Goal: Task Accomplishment & Management: Complete application form

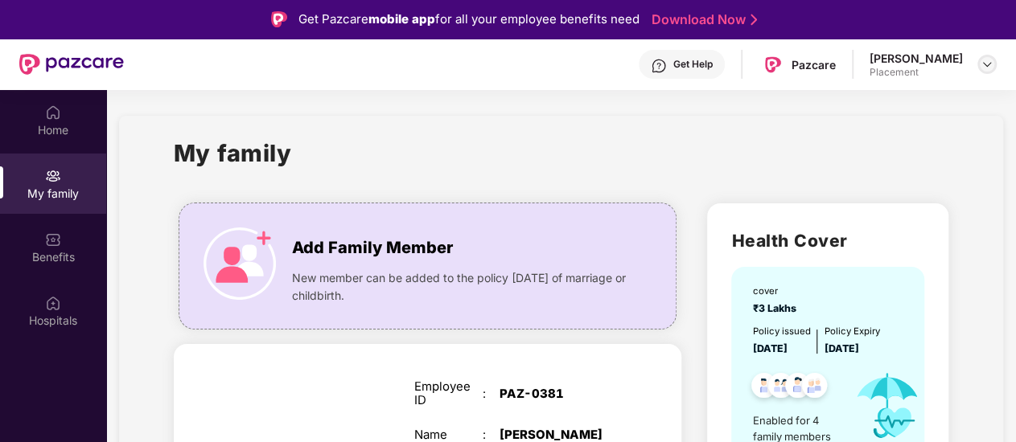
click at [988, 62] on img at bounding box center [986, 64] width 13 height 13
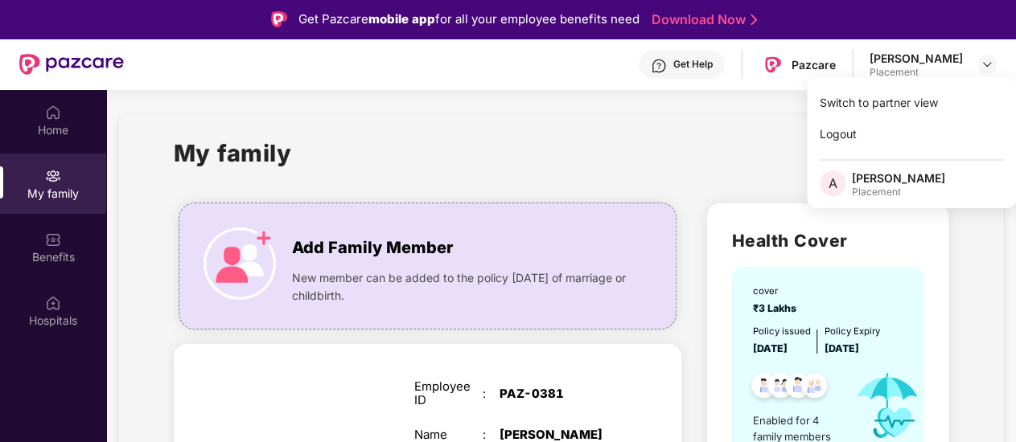
click at [893, 175] on div "[PERSON_NAME]" at bounding box center [898, 177] width 93 height 15
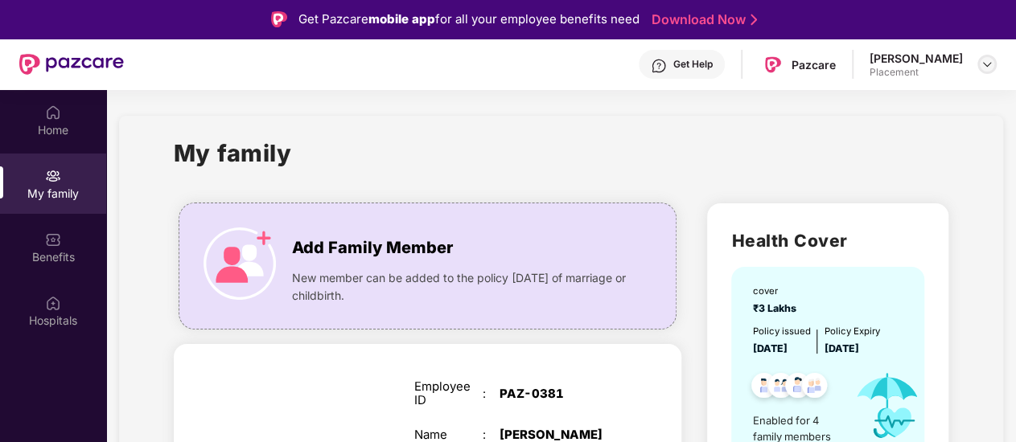
click at [982, 64] on img at bounding box center [986, 64] width 13 height 13
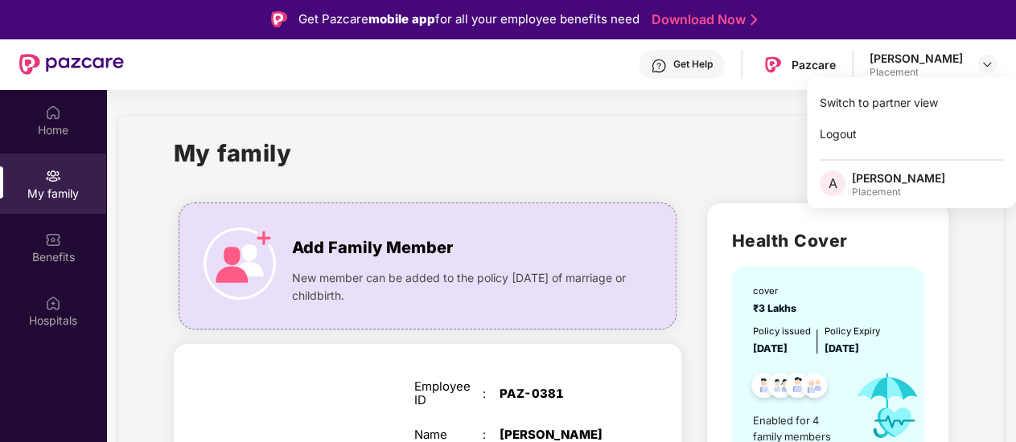
click at [885, 194] on div "Placement" at bounding box center [898, 192] width 93 height 13
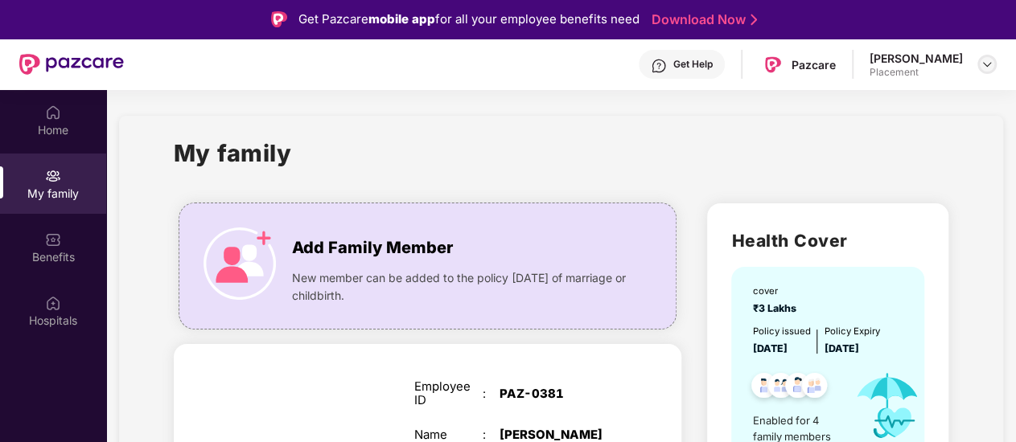
click at [984, 64] on img at bounding box center [986, 64] width 13 height 13
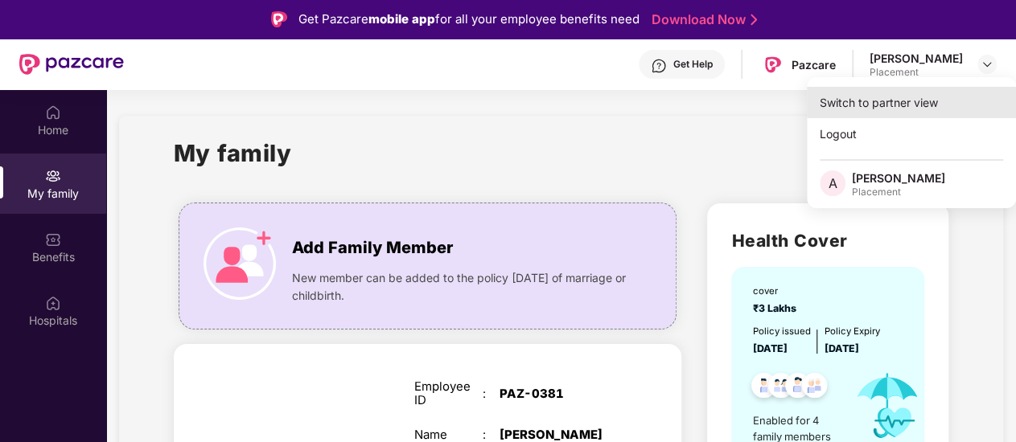
click at [914, 105] on div "Switch to partner view" at bounding box center [911, 102] width 209 height 31
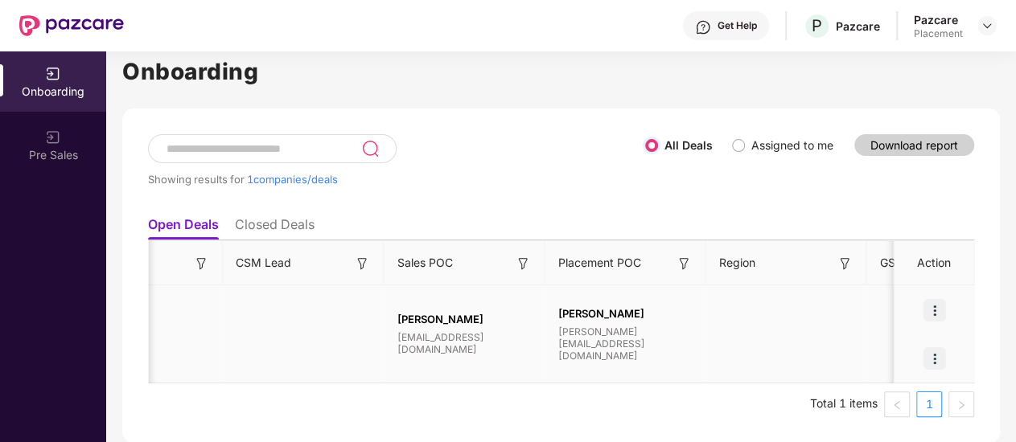
scroll to position [0, 1401]
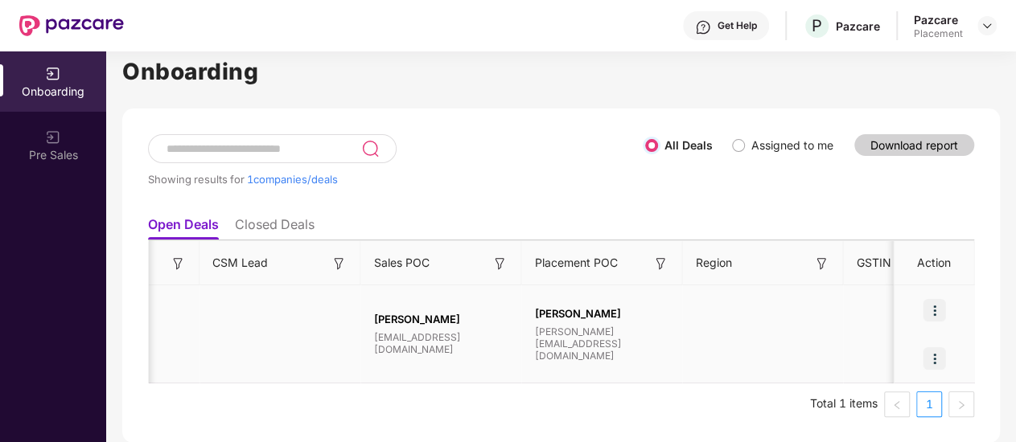
drag, startPoint x: 327, startPoint y: 375, endPoint x: 838, endPoint y: 366, distance: 510.7
click at [838, 366] on div "Company/Deal Name Deal Type Process Status Pendency On Pendency Overall Pendenc…" at bounding box center [561, 311] width 825 height 143
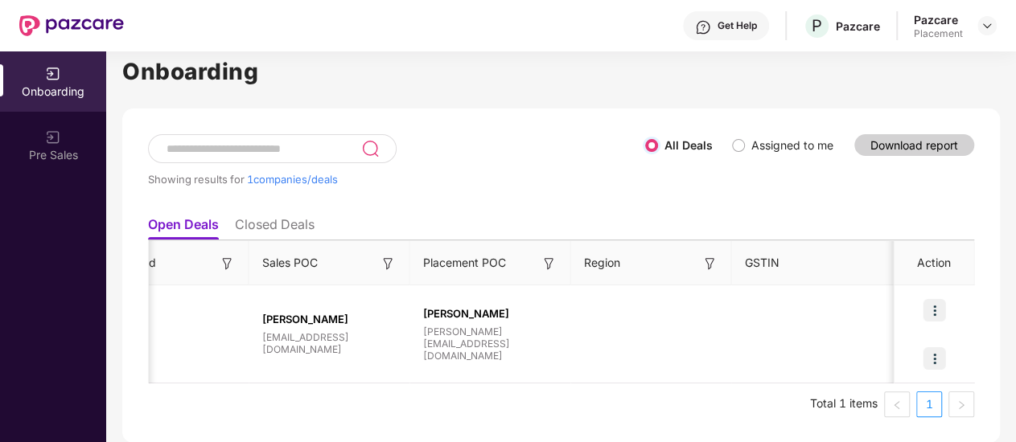
scroll to position [0, 1522]
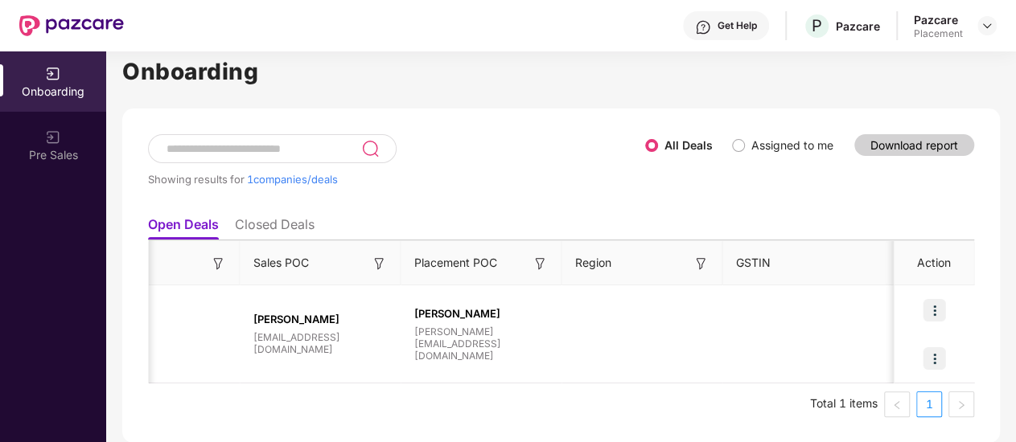
click at [696, 256] on img at bounding box center [700, 264] width 16 height 16
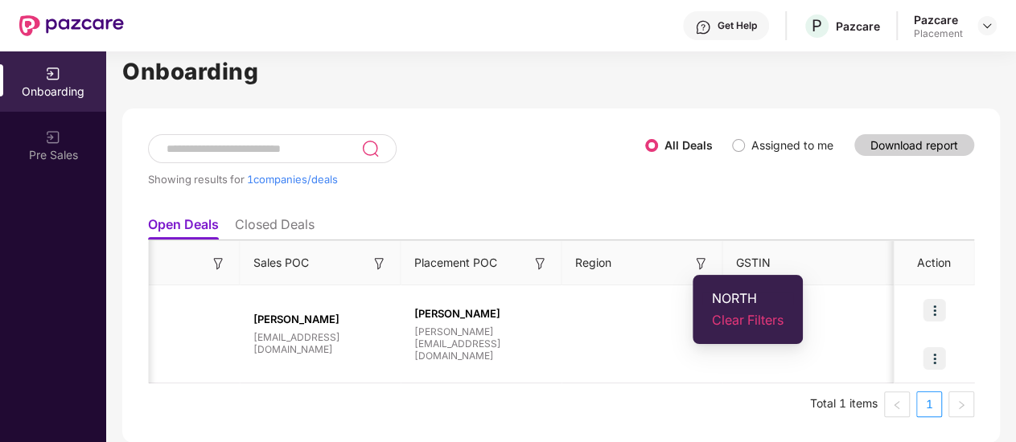
click at [733, 290] on span "NORTH" at bounding box center [748, 298] width 72 height 16
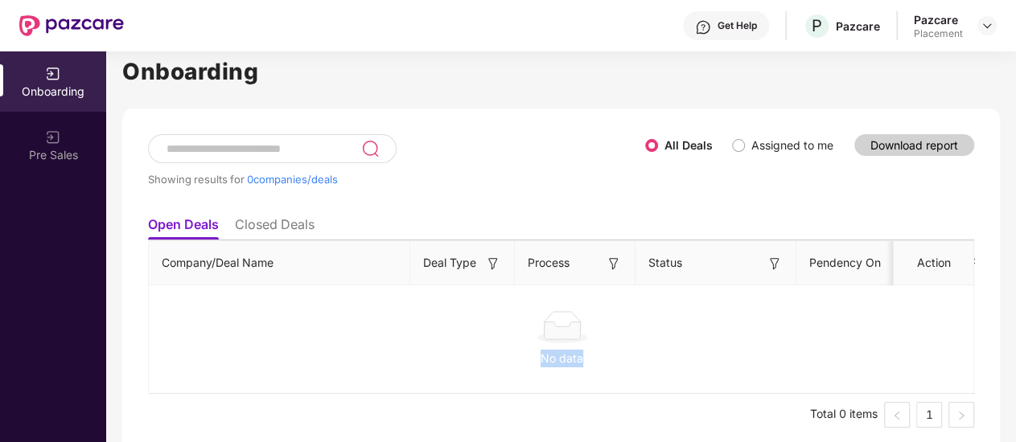
scroll to position [0, 1527]
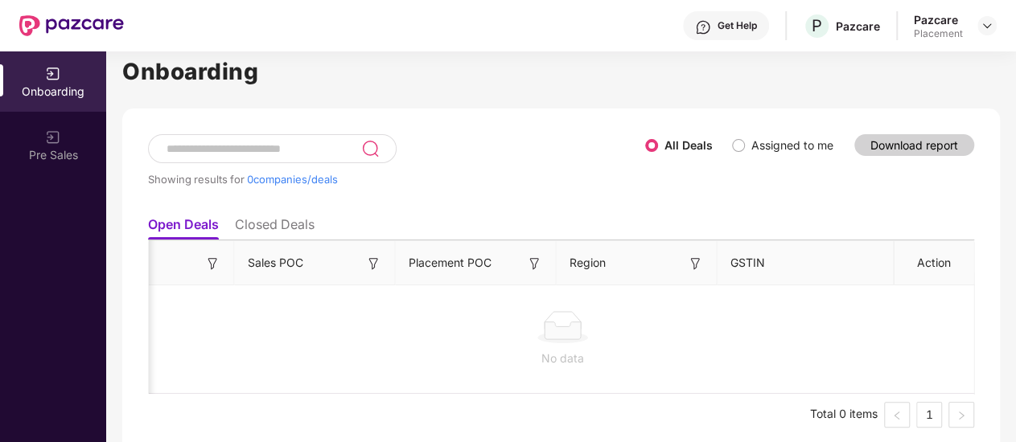
drag, startPoint x: 770, startPoint y: 379, endPoint x: 950, endPoint y: 350, distance: 182.4
click at [950, 350] on div "No data" at bounding box center [562, 339] width 826 height 133
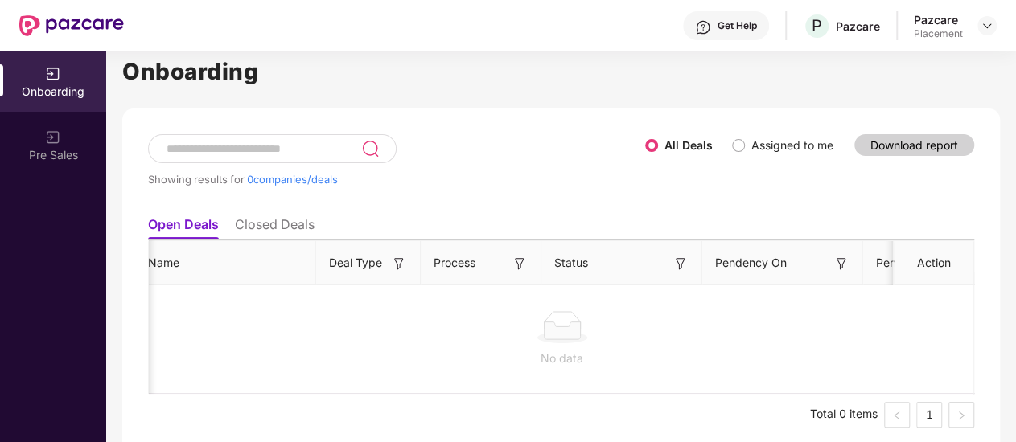
scroll to position [0, 0]
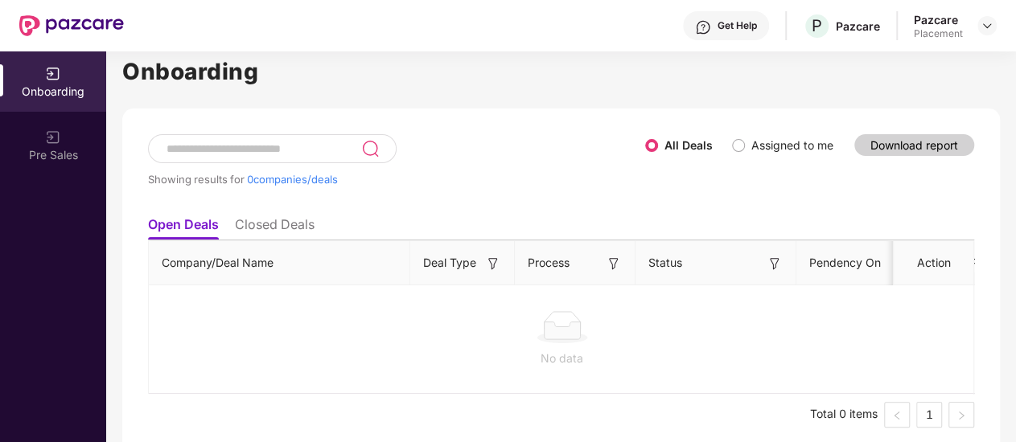
drag, startPoint x: 832, startPoint y: 388, endPoint x: 273, endPoint y: 390, distance: 558.9
click at [273, 390] on div "Company/Deal Name Deal Type Process Status Pendency On Pendency Overall Pendenc…" at bounding box center [561, 317] width 825 height 154
drag, startPoint x: 331, startPoint y: 379, endPoint x: 639, endPoint y: 395, distance: 309.2
click at [639, 395] on div "No data" at bounding box center [562, 339] width 826 height 133
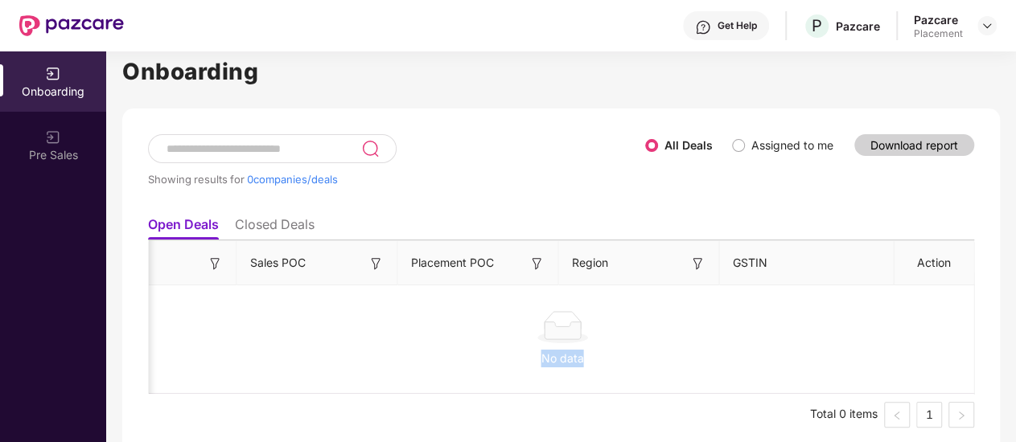
scroll to position [0, 1527]
drag, startPoint x: 305, startPoint y: 388, endPoint x: 861, endPoint y: 376, distance: 556.6
click at [861, 376] on div "Company/Deal Name Deal Type Process Status Pendency On Pendency Overall Pendenc…" at bounding box center [561, 317] width 825 height 154
click at [692, 256] on img at bounding box center [695, 264] width 16 height 16
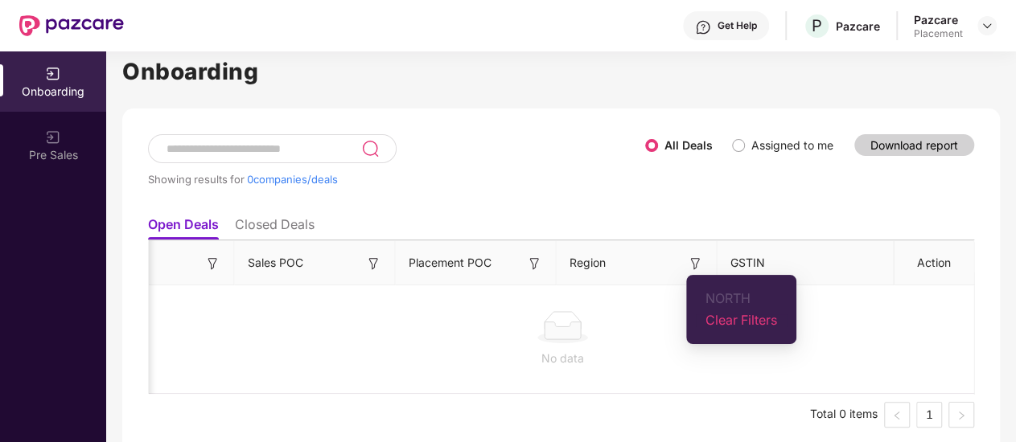
click at [720, 312] on span "Clear Filters" at bounding box center [741, 320] width 72 height 16
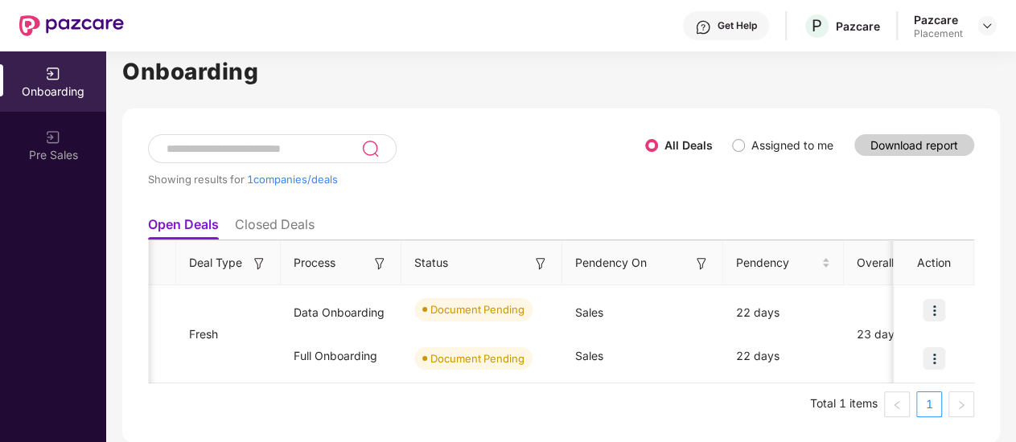
scroll to position [0, 0]
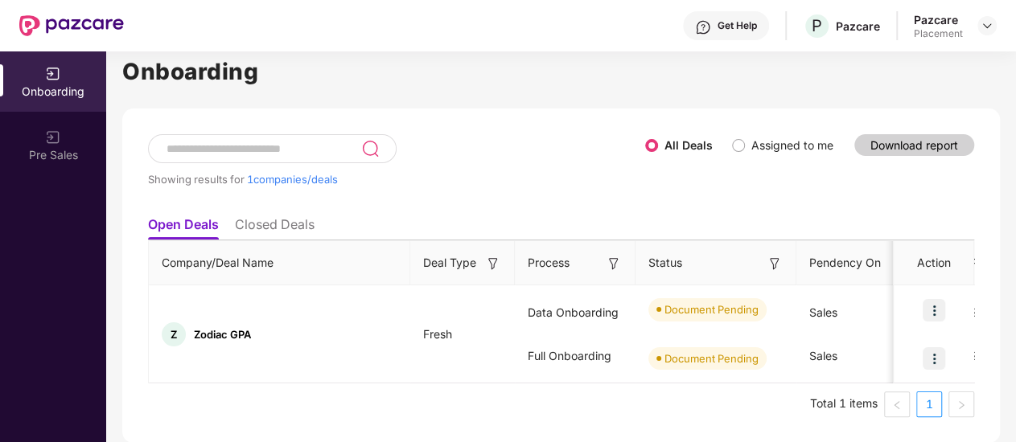
drag, startPoint x: 760, startPoint y: 369, endPoint x: 126, endPoint y: 405, distance: 634.7
click at [126, 405] on div "Showing results for 1 companies/deals All Deals Assigned to me Download report …" at bounding box center [560, 276] width 877 height 335
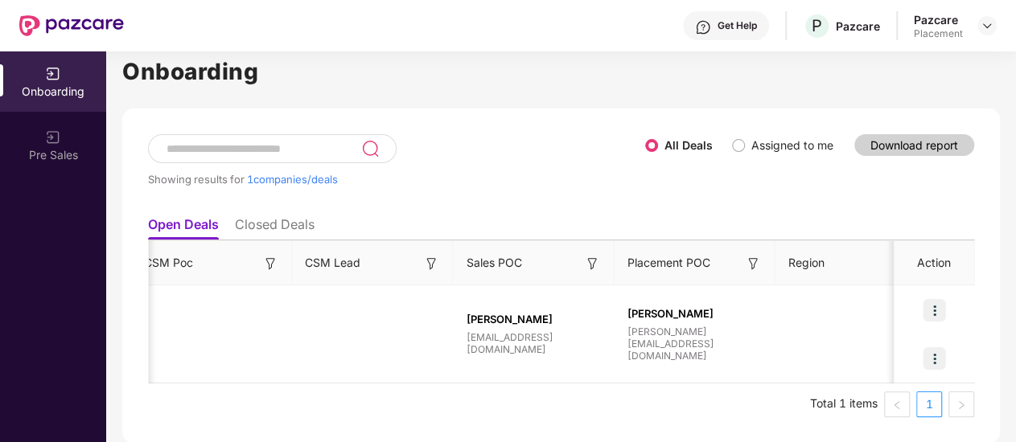
scroll to position [0, 1312]
drag, startPoint x: 345, startPoint y: 378, endPoint x: 823, endPoint y: 380, distance: 477.7
click at [822, 380] on div "Company/Deal Name Deal Type Process Status Pendency On Pendency Overall Pendenc…" at bounding box center [561, 311] width 825 height 143
click at [943, 350] on img at bounding box center [933, 358] width 23 height 23
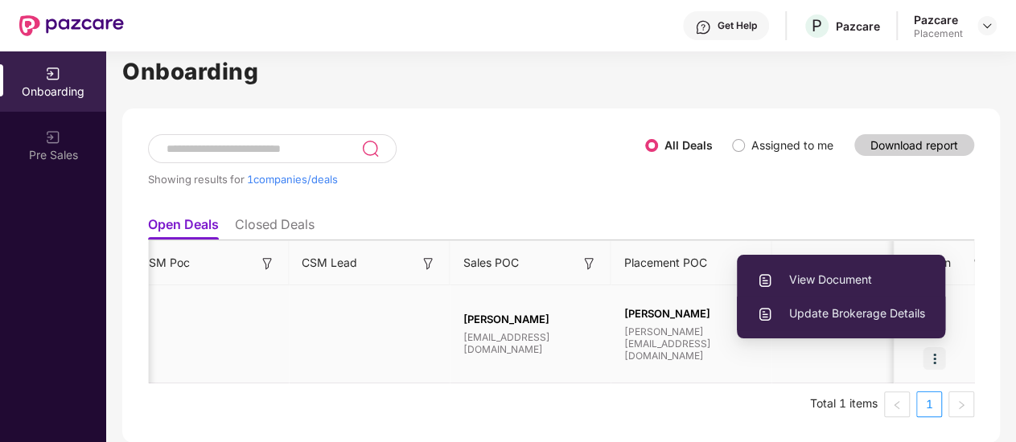
click at [847, 305] on span "Update Brokerage Details" at bounding box center [841, 314] width 168 height 18
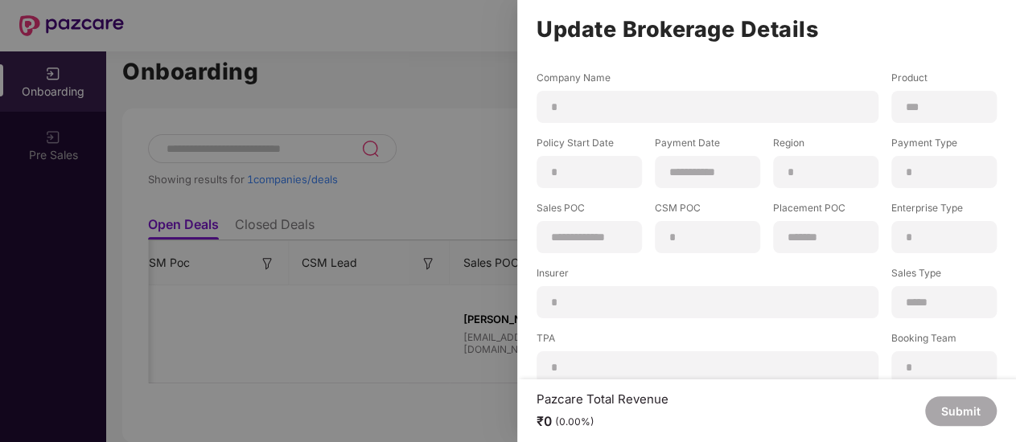
scroll to position [0, 0]
click at [626, 316] on div "*" at bounding box center [707, 302] width 342 height 32
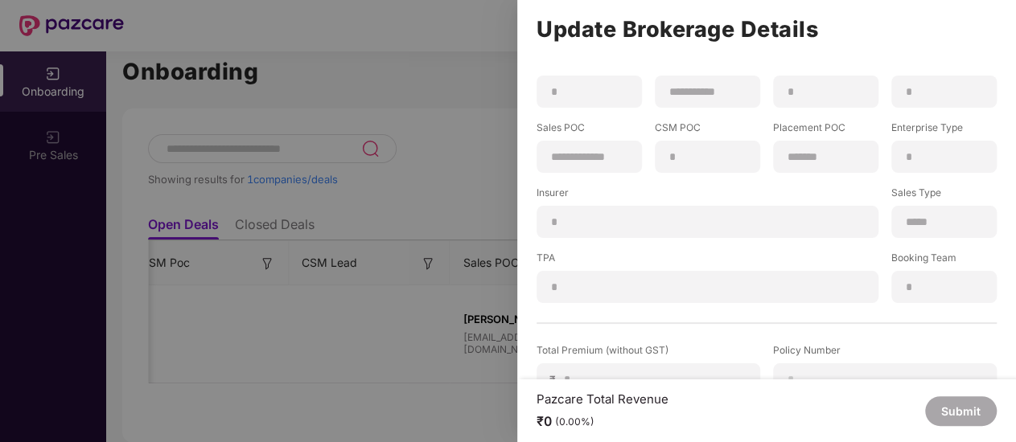
scroll to position [161, 0]
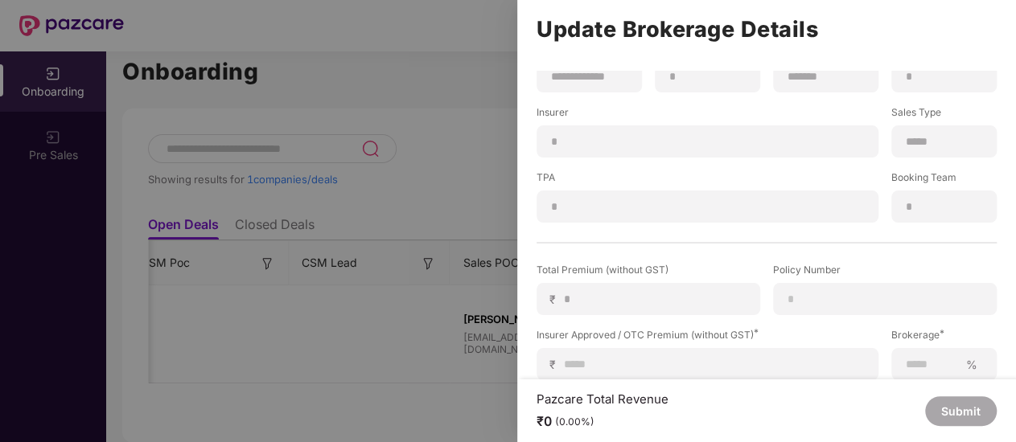
click at [372, 97] on div at bounding box center [508, 221] width 1016 height 442
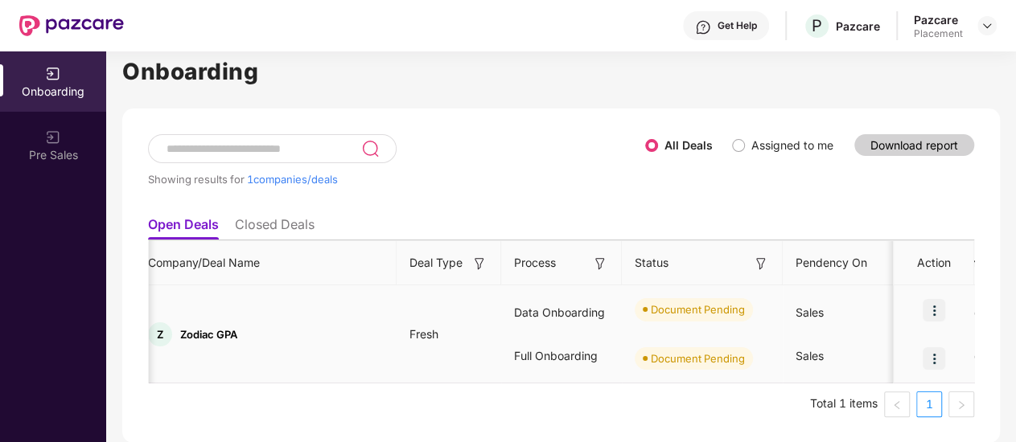
scroll to position [0, 0]
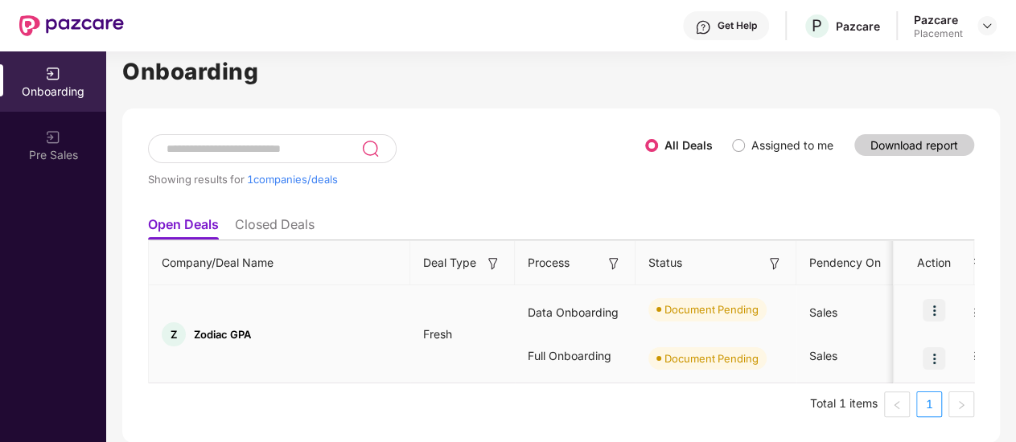
drag, startPoint x: 671, startPoint y: 392, endPoint x: 133, endPoint y: 367, distance: 539.4
click at [139, 369] on div "Showing results for 1 companies/deals All Deals Assigned to me Download report …" at bounding box center [560, 276] width 877 height 335
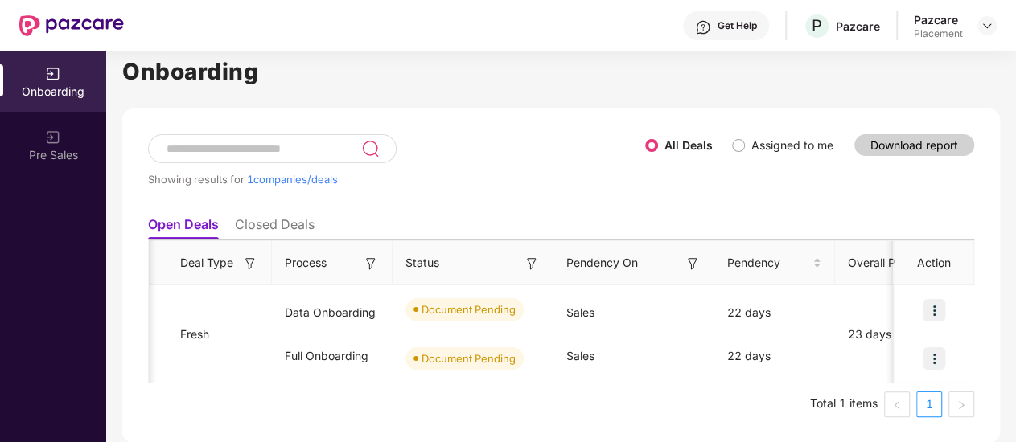
scroll to position [0, 1527]
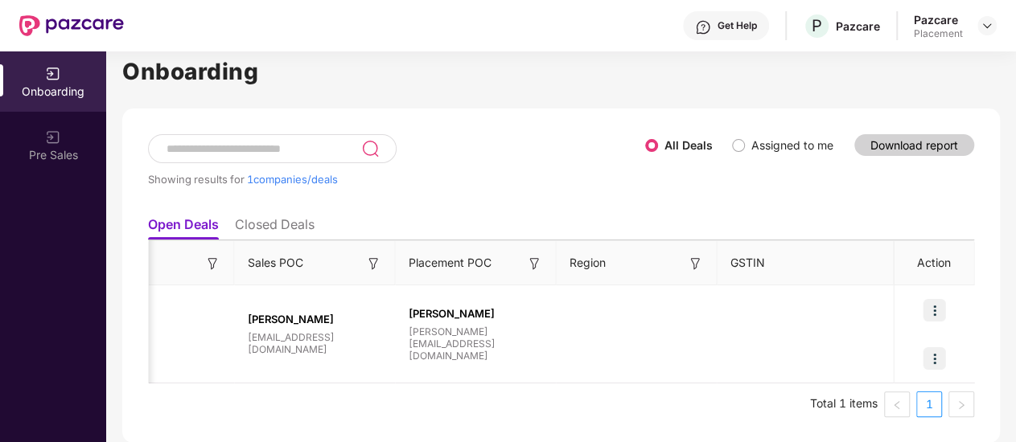
drag, startPoint x: 282, startPoint y: 388, endPoint x: 1006, endPoint y: 406, distance: 724.0
click at [1006, 406] on div "Onboarding Showing results for 1 companies/deals All Deals Assigned to me Downl…" at bounding box center [561, 246] width 910 height 391
click at [932, 359] on img at bounding box center [933, 358] width 23 height 23
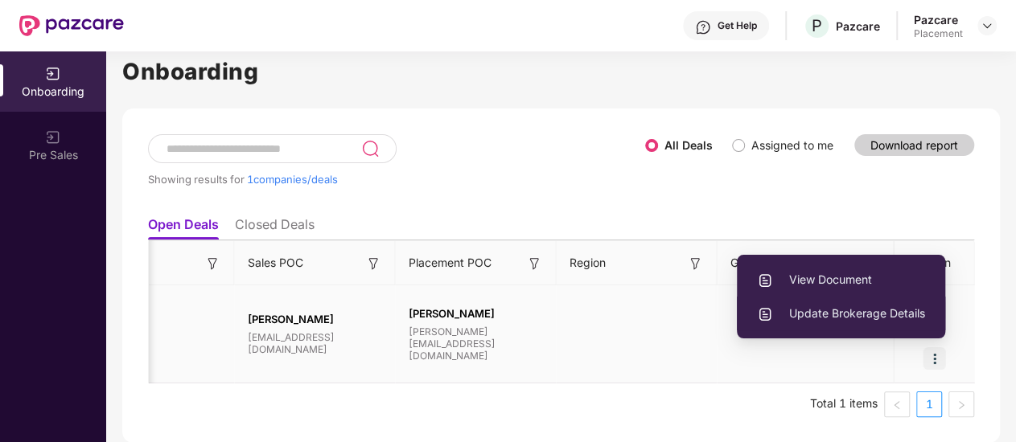
click at [839, 311] on span "Update Brokerage Details" at bounding box center [841, 314] width 168 height 18
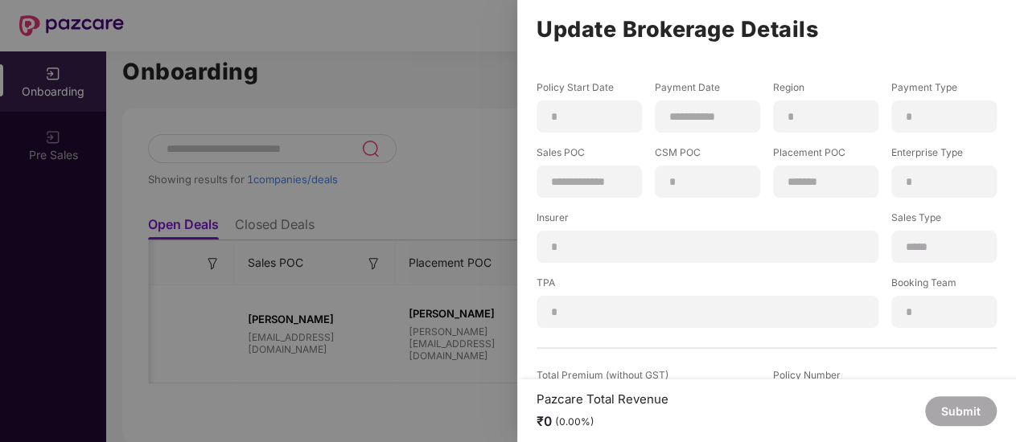
scroll to position [80, 0]
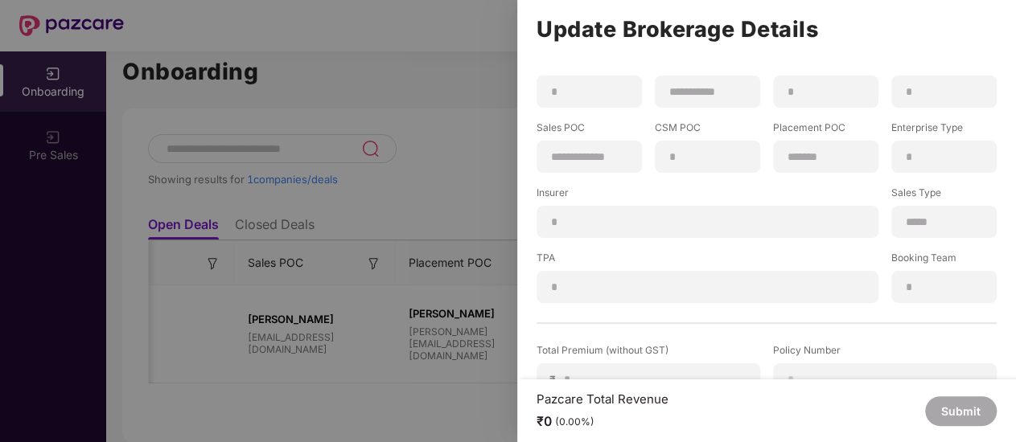
click at [376, 142] on div at bounding box center [508, 221] width 1016 height 442
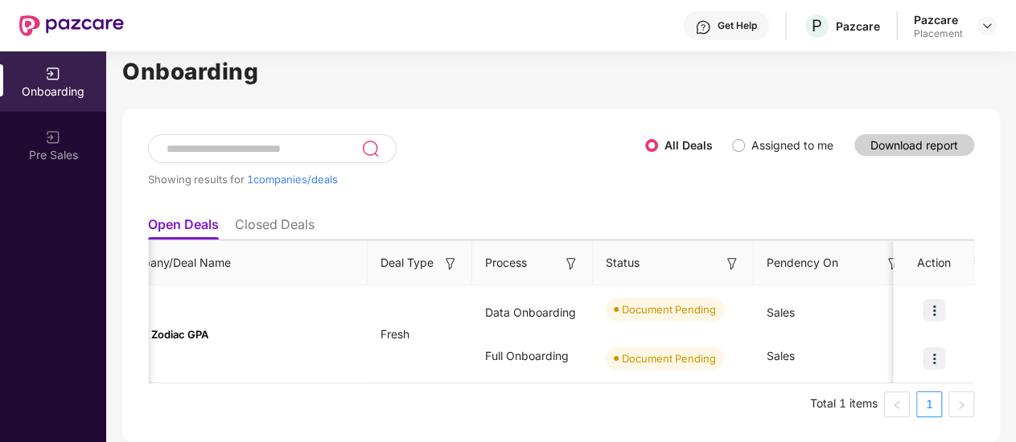
scroll to position [0, 41]
click at [930, 302] on img at bounding box center [933, 310] width 23 height 23
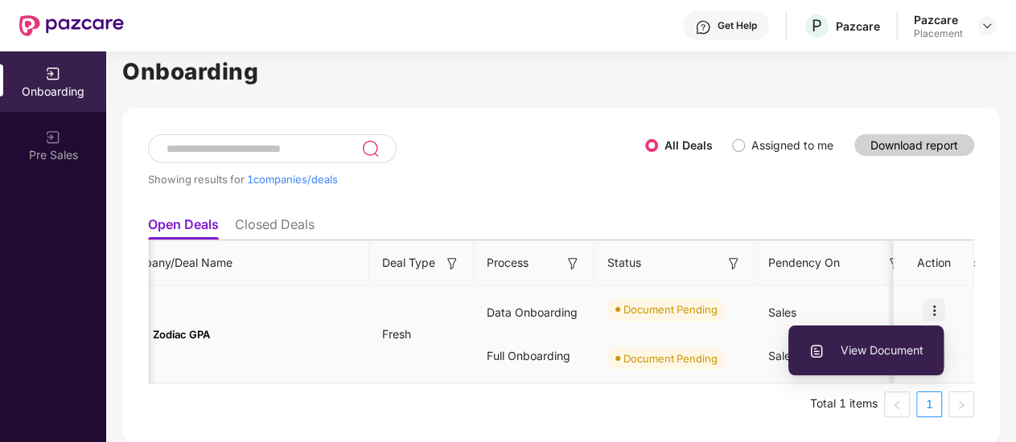
click at [871, 349] on span "View Document" at bounding box center [865, 351] width 115 height 18
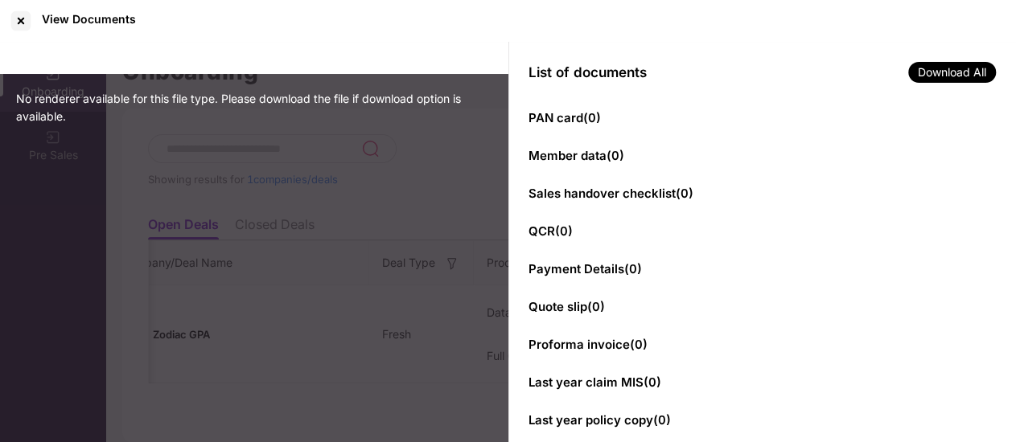
scroll to position [77, 0]
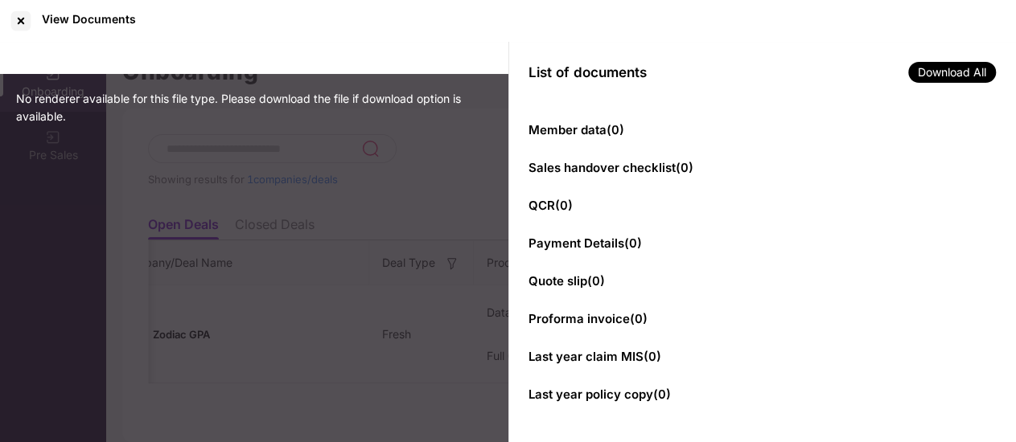
click at [364, 211] on div "No renderer available for this file type. Please download the file if download …" at bounding box center [254, 243] width 508 height 402
click at [21, 20] on div at bounding box center [21, 21] width 26 height 26
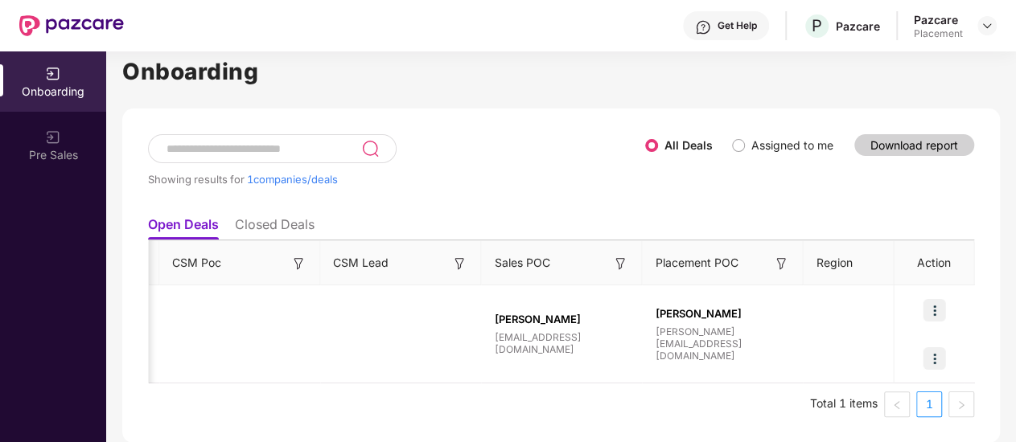
scroll to position [0, 1527]
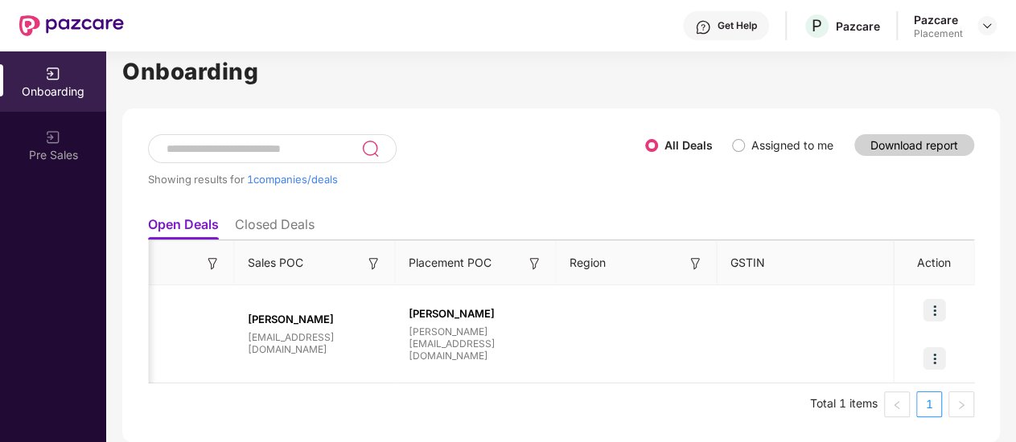
drag, startPoint x: 377, startPoint y: 377, endPoint x: 989, endPoint y: 382, distance: 612.0
click at [989, 382] on div "Showing results for 1 companies/deals All Deals Assigned to me Download report …" at bounding box center [560, 276] width 877 height 335
click at [937, 347] on img at bounding box center [933, 358] width 23 height 23
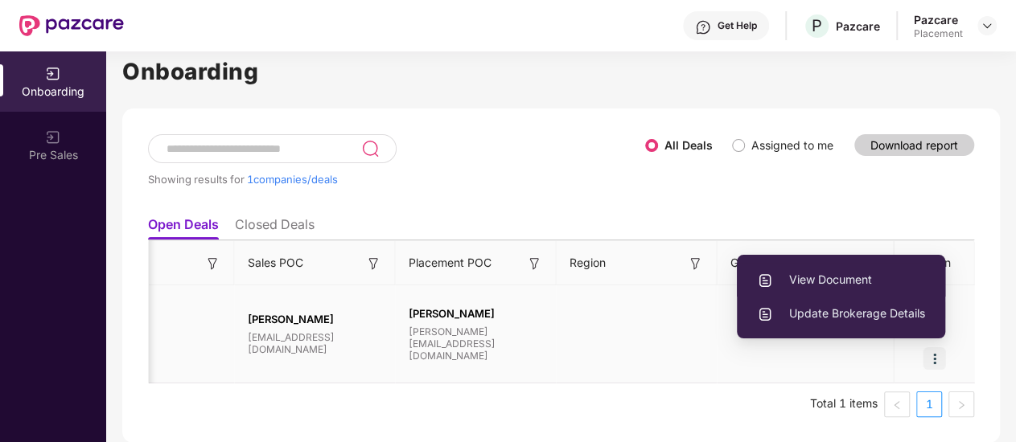
click at [849, 271] on span "View Document" at bounding box center [841, 280] width 168 height 18
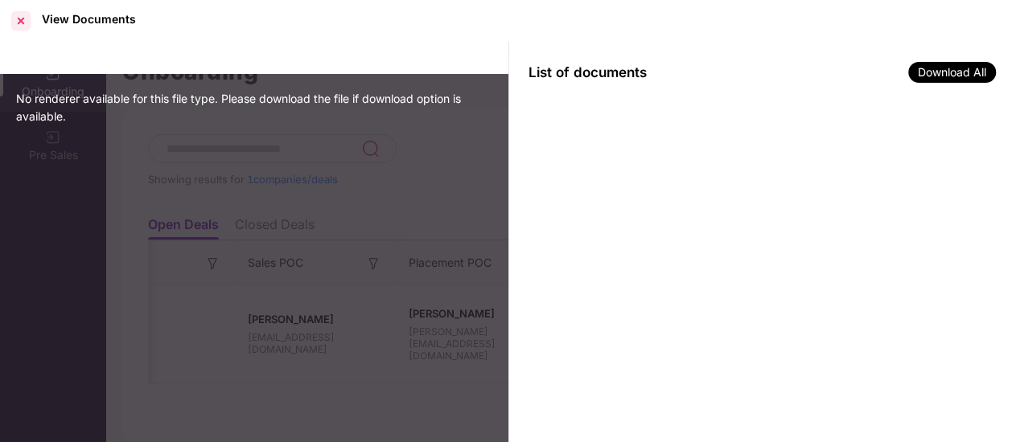
click at [22, 19] on div at bounding box center [21, 21] width 26 height 26
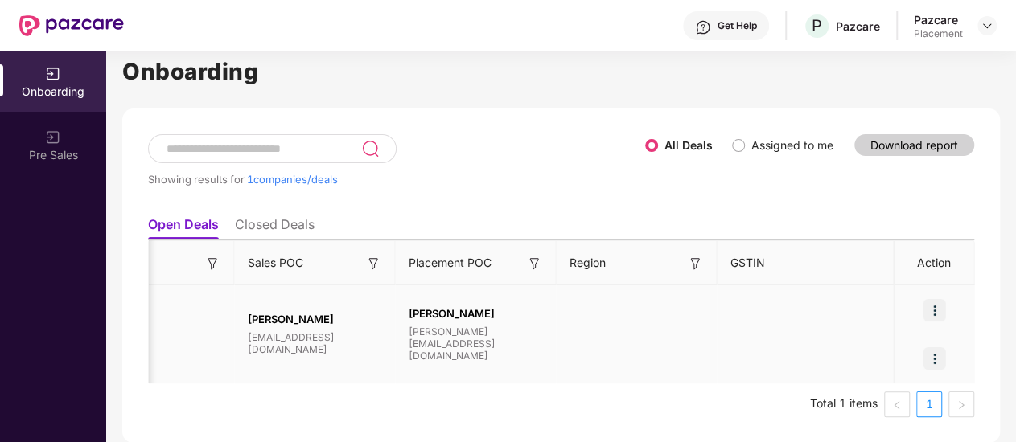
click at [929, 347] on img at bounding box center [933, 358] width 23 height 23
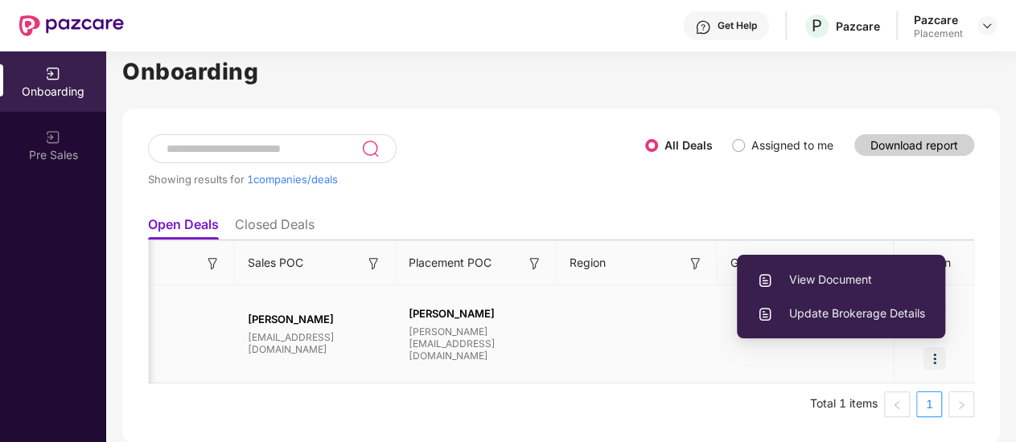
click at [690, 294] on td at bounding box center [636, 334] width 161 height 98
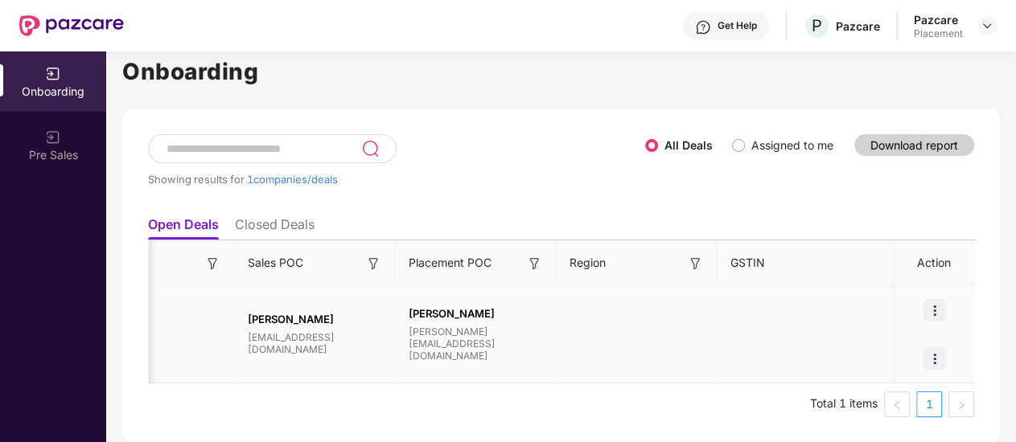
click at [937, 299] on img at bounding box center [933, 310] width 23 height 23
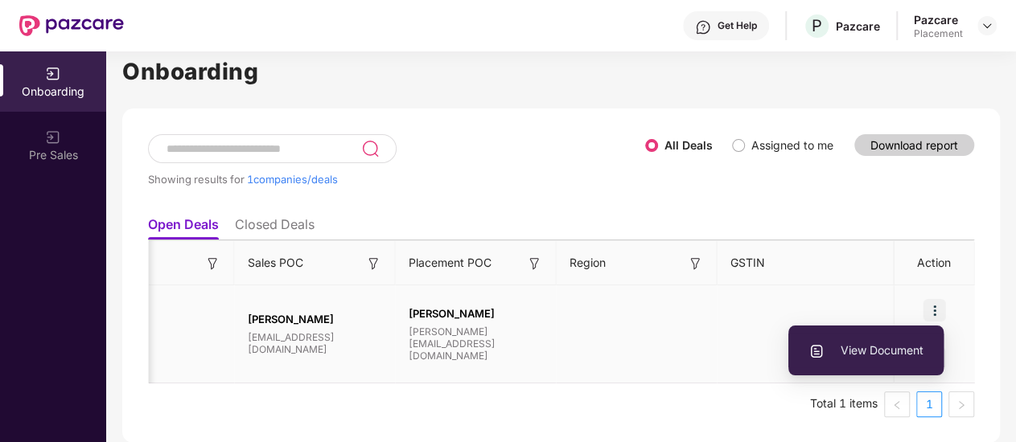
click at [860, 334] on li "View Document" at bounding box center [865, 351] width 155 height 34
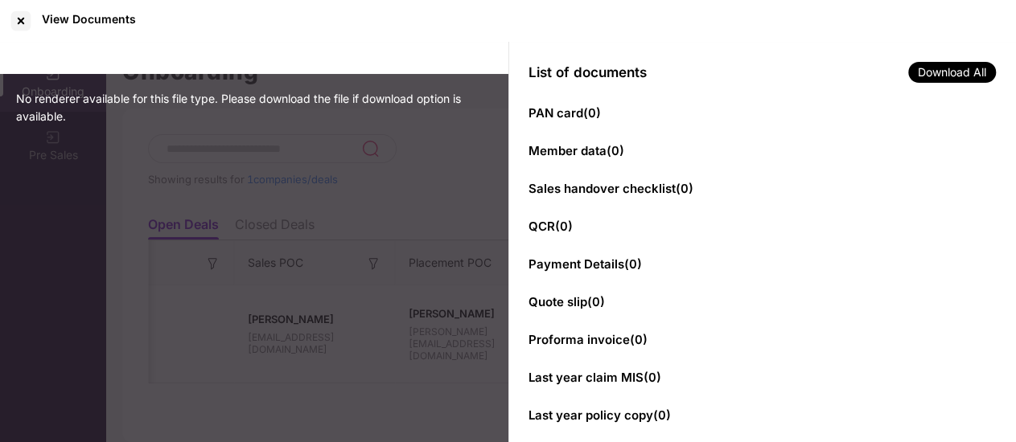
scroll to position [77, 0]
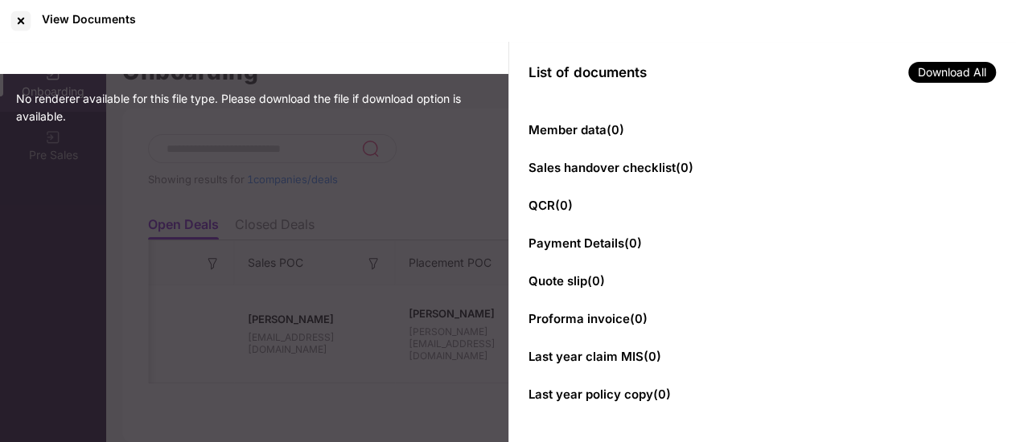
click at [424, 232] on div "No renderer available for this file type. Please download the file if download …" at bounding box center [254, 243] width 508 height 402
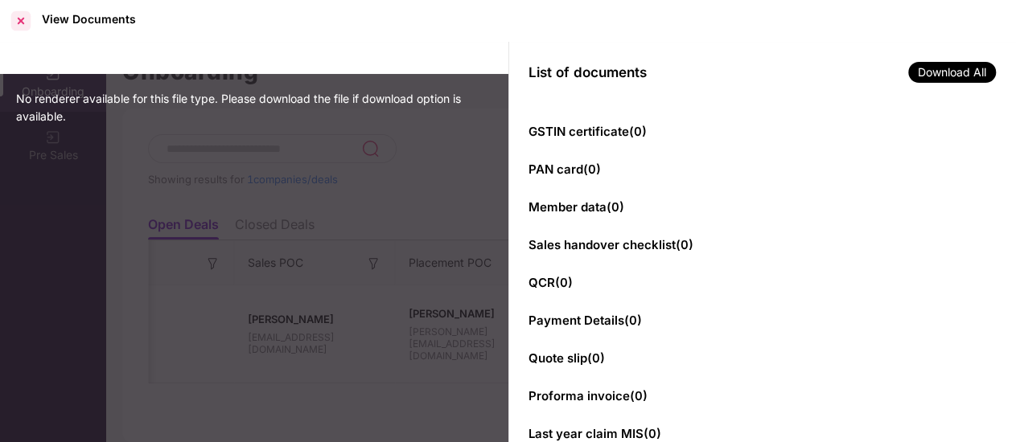
click at [17, 25] on div at bounding box center [21, 21] width 26 height 26
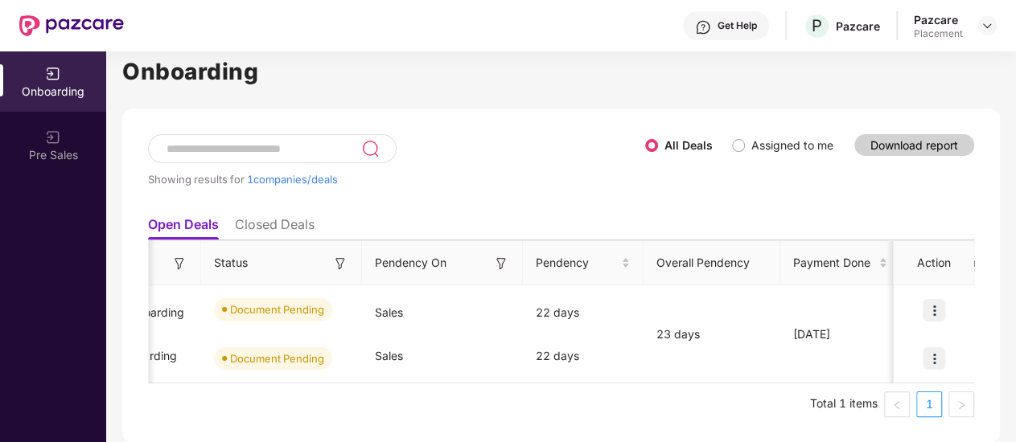
scroll to position [0, 1527]
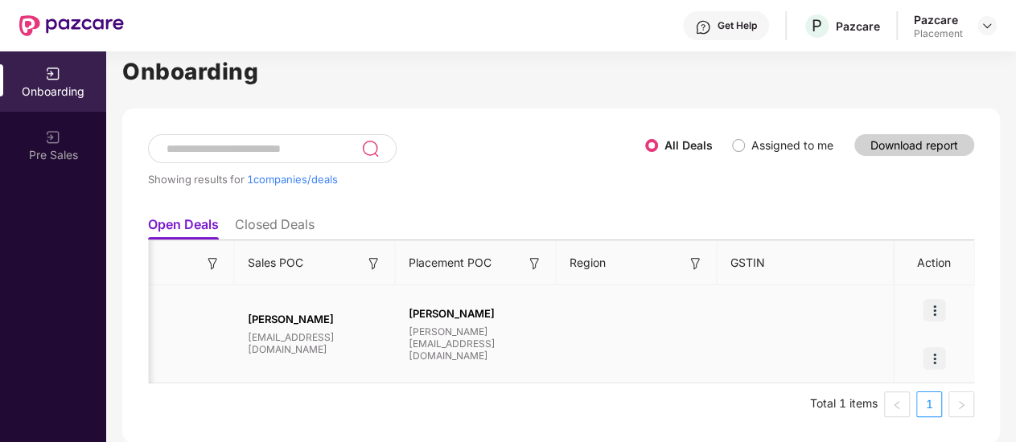
click at [935, 347] on img at bounding box center [933, 358] width 23 height 23
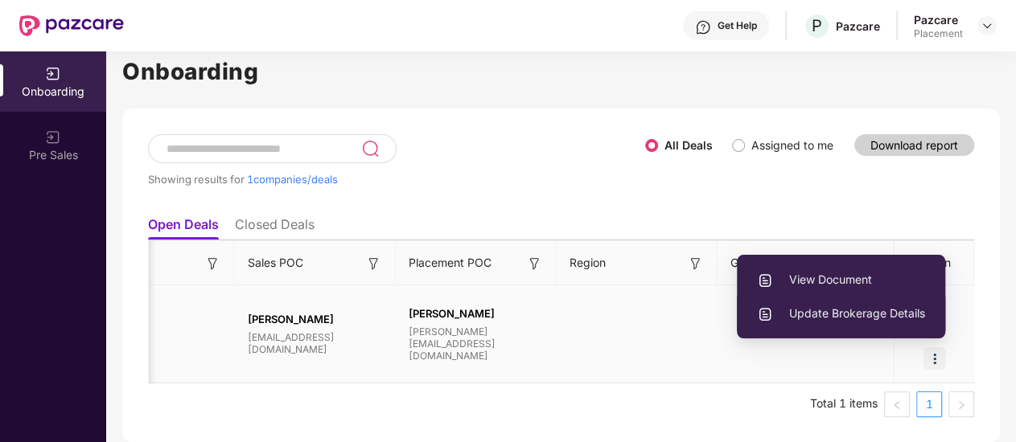
click at [847, 305] on span "Update Brokerage Details" at bounding box center [841, 314] width 168 height 18
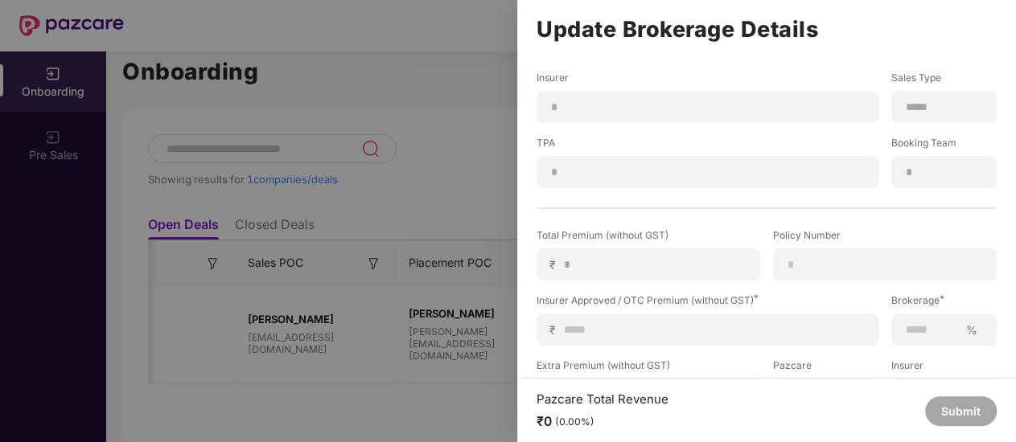
scroll to position [241, 0]
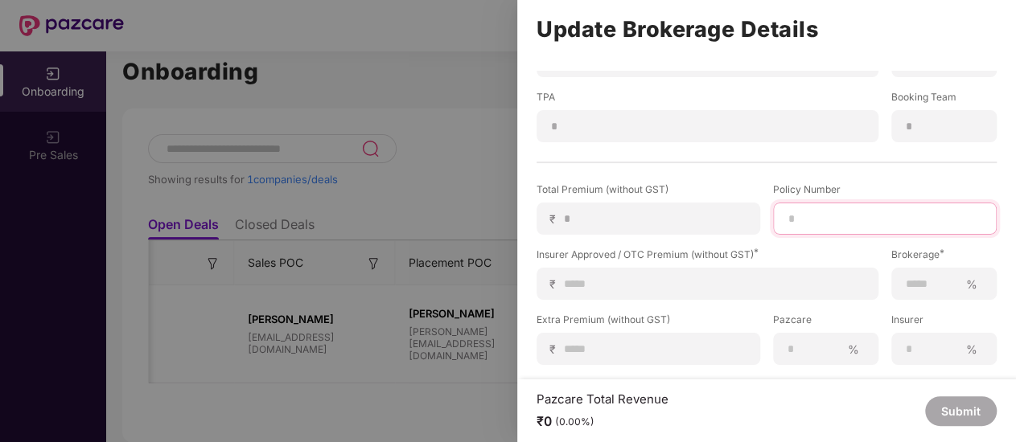
click at [786, 215] on input at bounding box center [884, 219] width 196 height 17
paste input "**********"
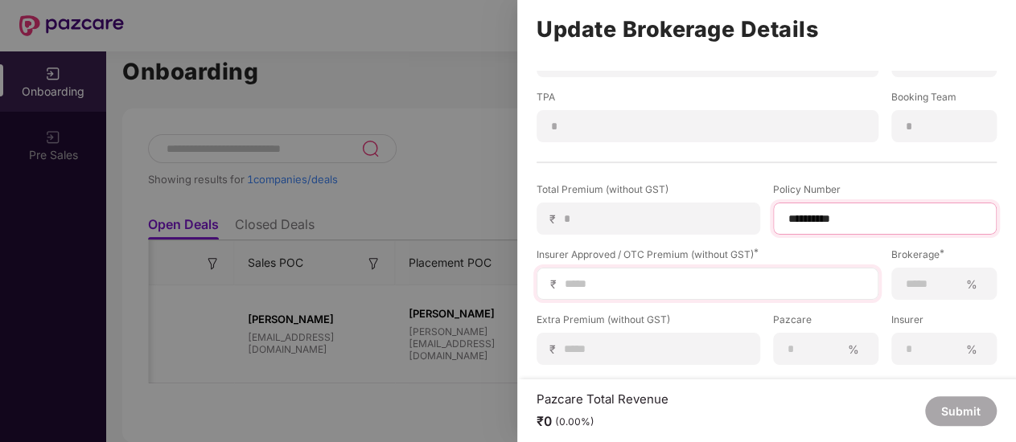
type input "**********"
click at [593, 290] on input at bounding box center [714, 284] width 302 height 17
type input "*"
type input "**"
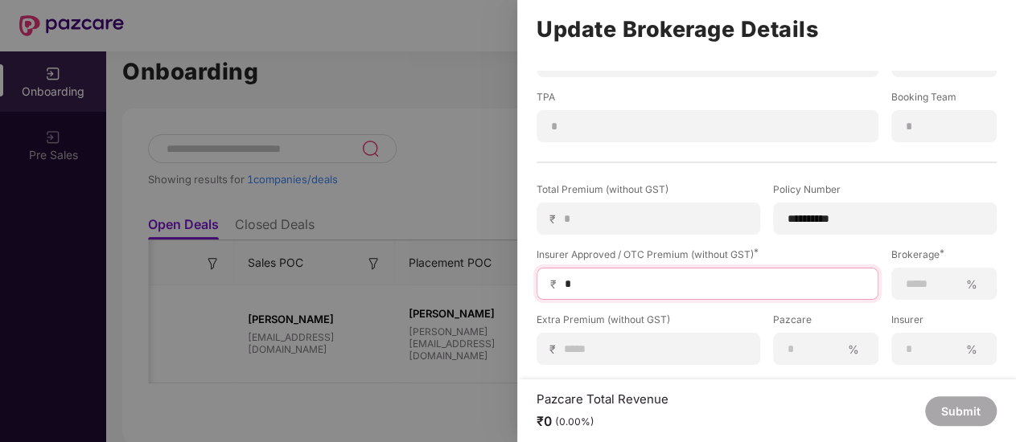
type input "**"
type input "***"
type input "****"
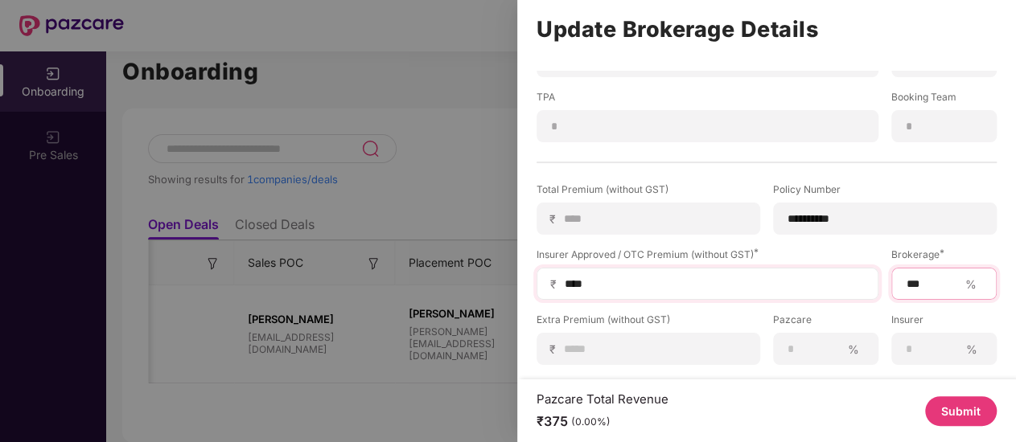
type input "***"
type input "*"
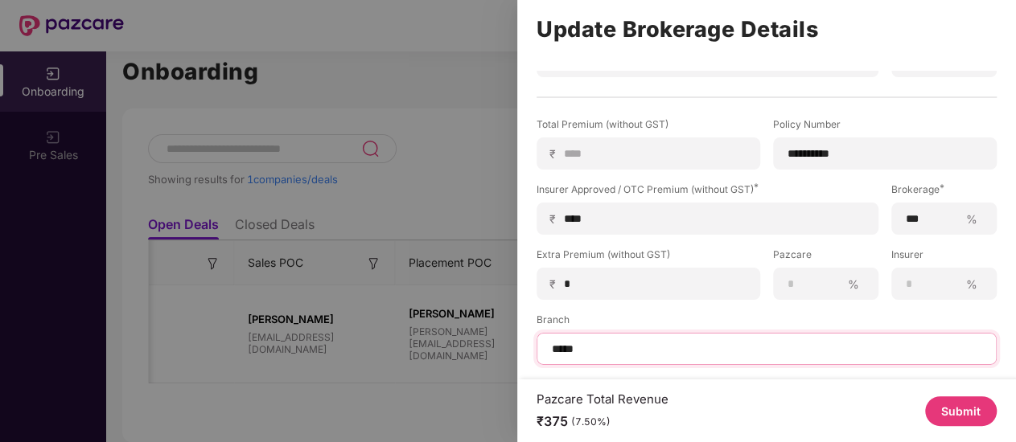
type input "*****"
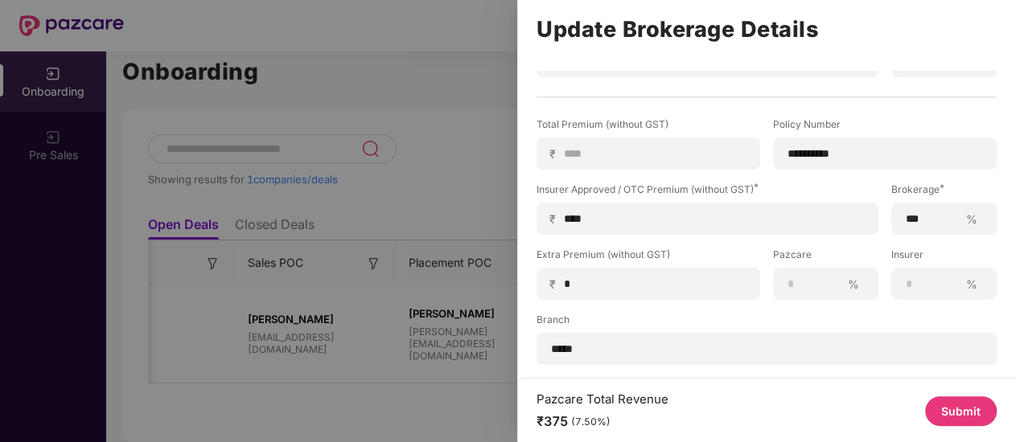
click at [943, 416] on button "Submit" at bounding box center [961, 411] width 72 height 30
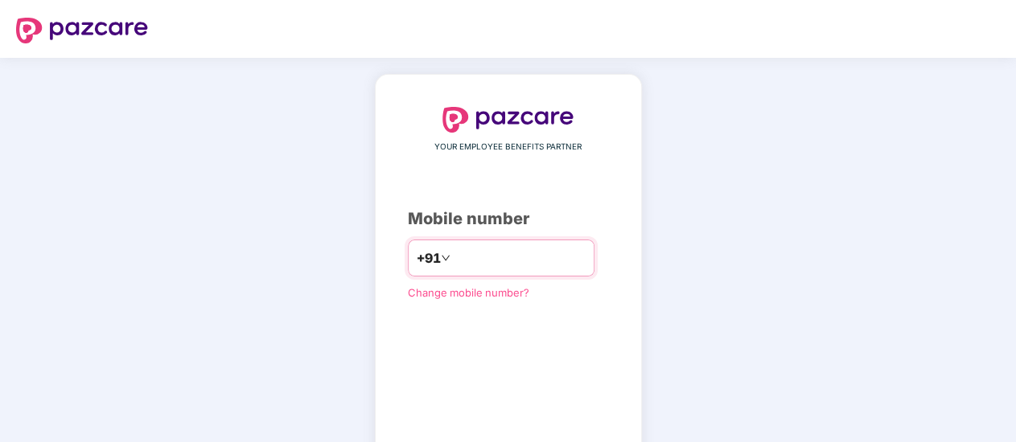
click at [528, 260] on input "number" at bounding box center [520, 258] width 132 height 26
click at [540, 261] on input "******" at bounding box center [520, 258] width 132 height 26
type input "**********"
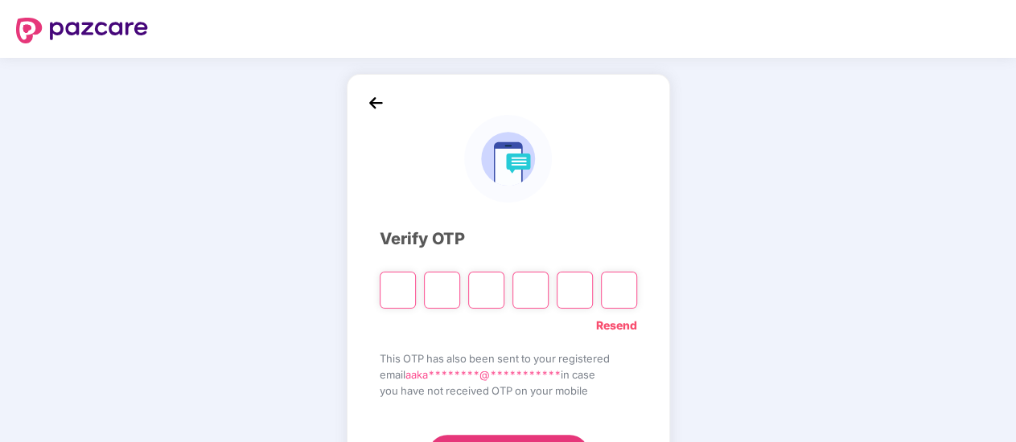
type input "*"
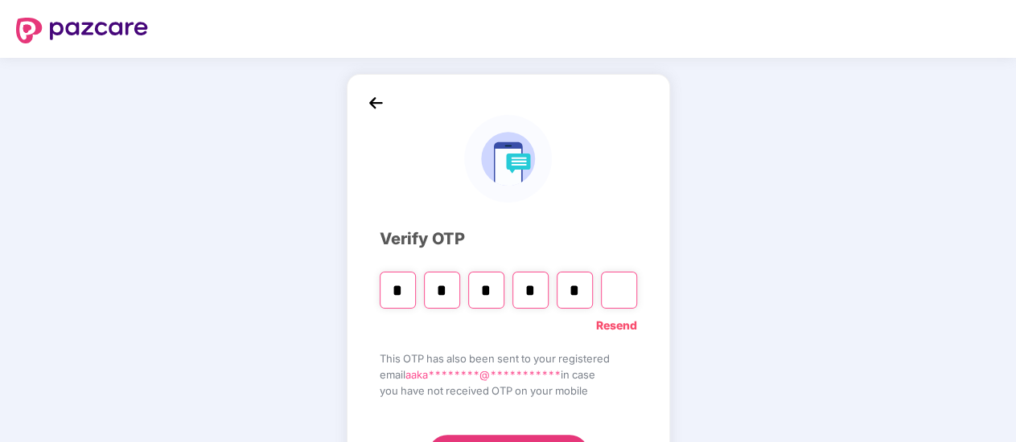
type input "*"
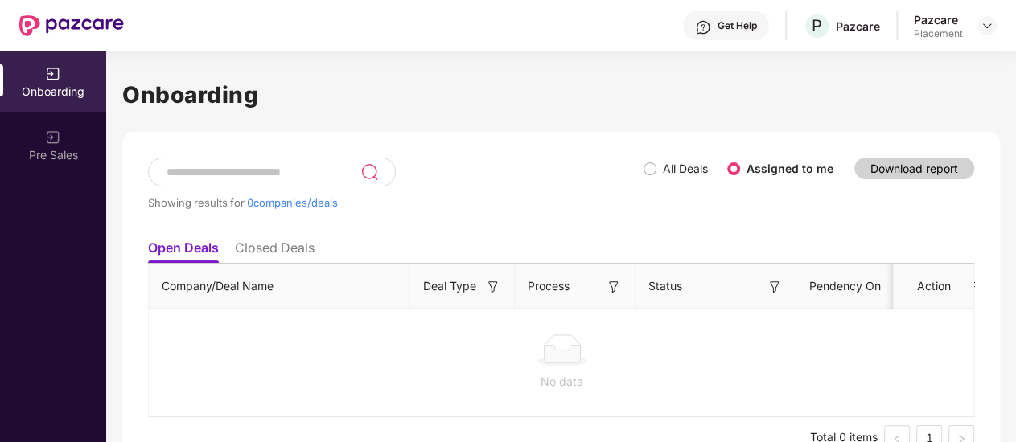
click at [652, 241] on ul "Open Deals Closed Deals" at bounding box center [561, 248] width 826 height 32
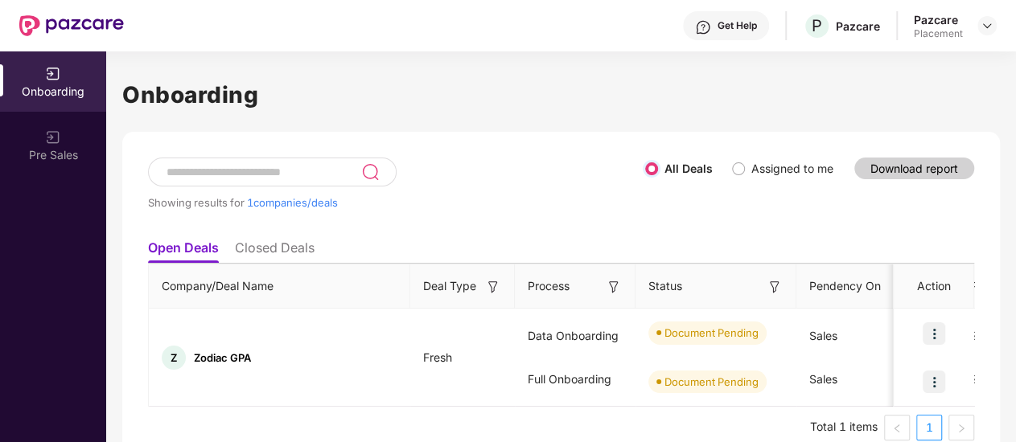
drag, startPoint x: 327, startPoint y: 413, endPoint x: 222, endPoint y: 422, distance: 105.8
click at [222, 422] on div "Company/Deal Name Deal Type Process Status Pendency On Pendency Overall Pendenc…" at bounding box center [561, 352] width 826 height 177
click at [261, 245] on li "Closed Deals" at bounding box center [275, 251] width 80 height 23
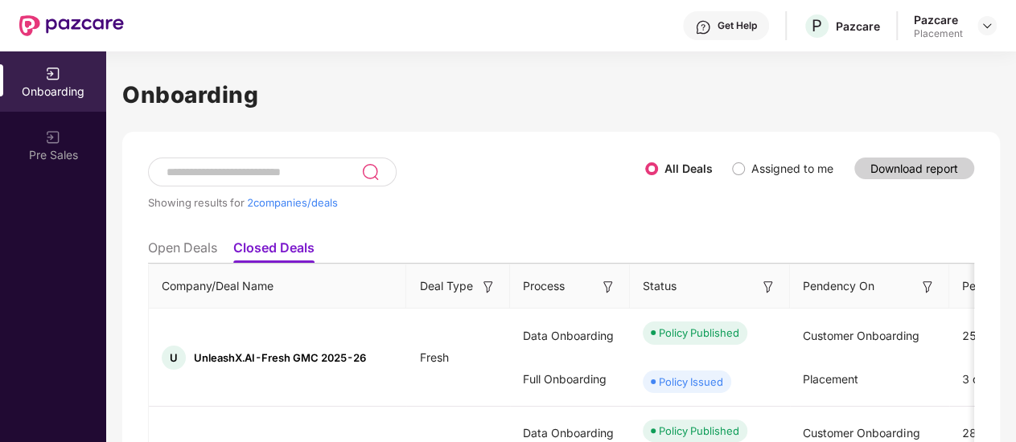
click at [186, 240] on li "Open Deals" at bounding box center [182, 251] width 69 height 23
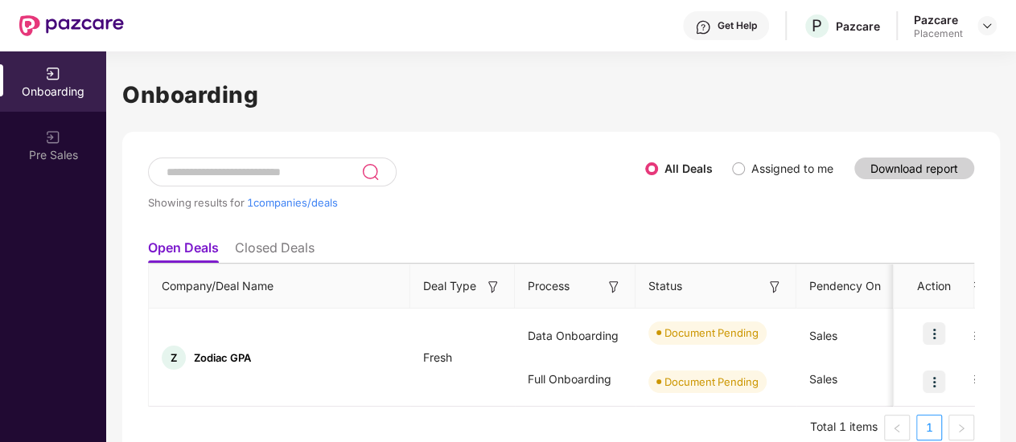
drag, startPoint x: 358, startPoint y: 401, endPoint x: 216, endPoint y: 400, distance: 142.4
click at [216, 400] on div "Company/Deal Name Deal Type Process Status Pendency On Pendency Overall Pendenc…" at bounding box center [561, 335] width 825 height 143
click at [602, 196] on div "Showing results for 1 companies/deals" at bounding box center [396, 202] width 497 height 13
click at [437, 284] on th "Deal Type" at bounding box center [462, 287] width 105 height 44
click at [937, 322] on img at bounding box center [933, 333] width 23 height 23
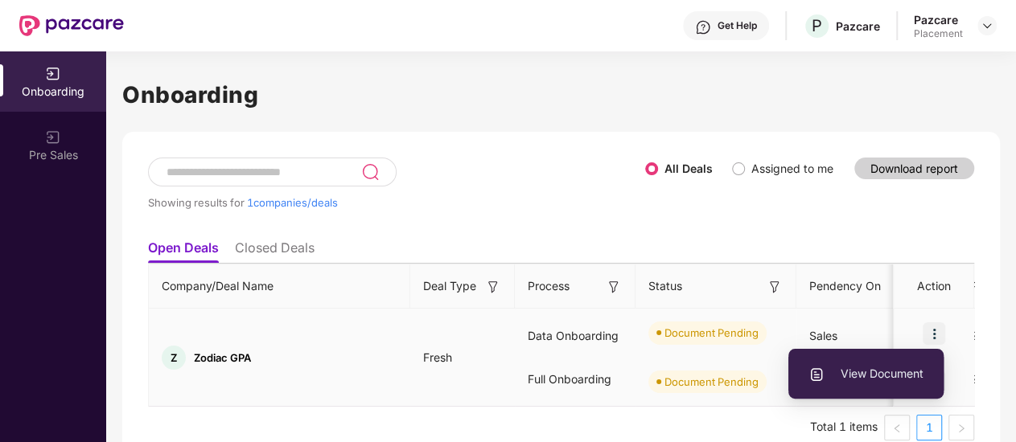
click at [882, 365] on span "View Document" at bounding box center [865, 374] width 115 height 18
